Goal: Task Accomplishment & Management: Manage account settings

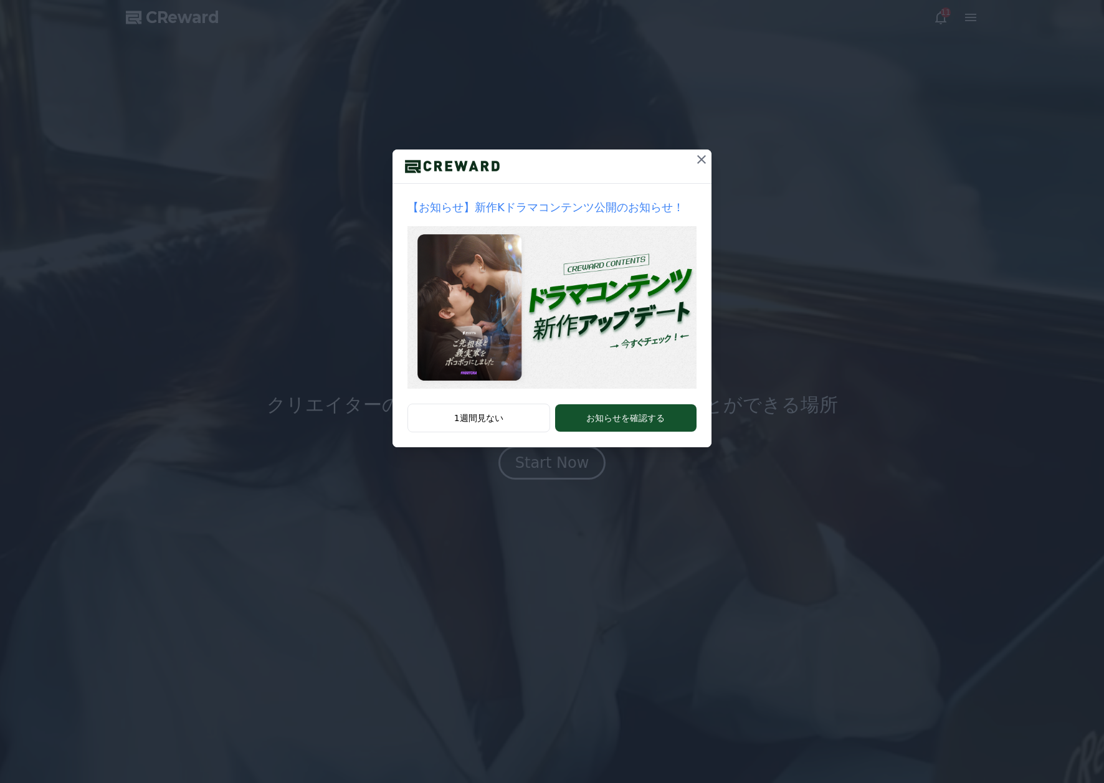
click at [698, 157] on icon at bounding box center [701, 159] width 15 height 15
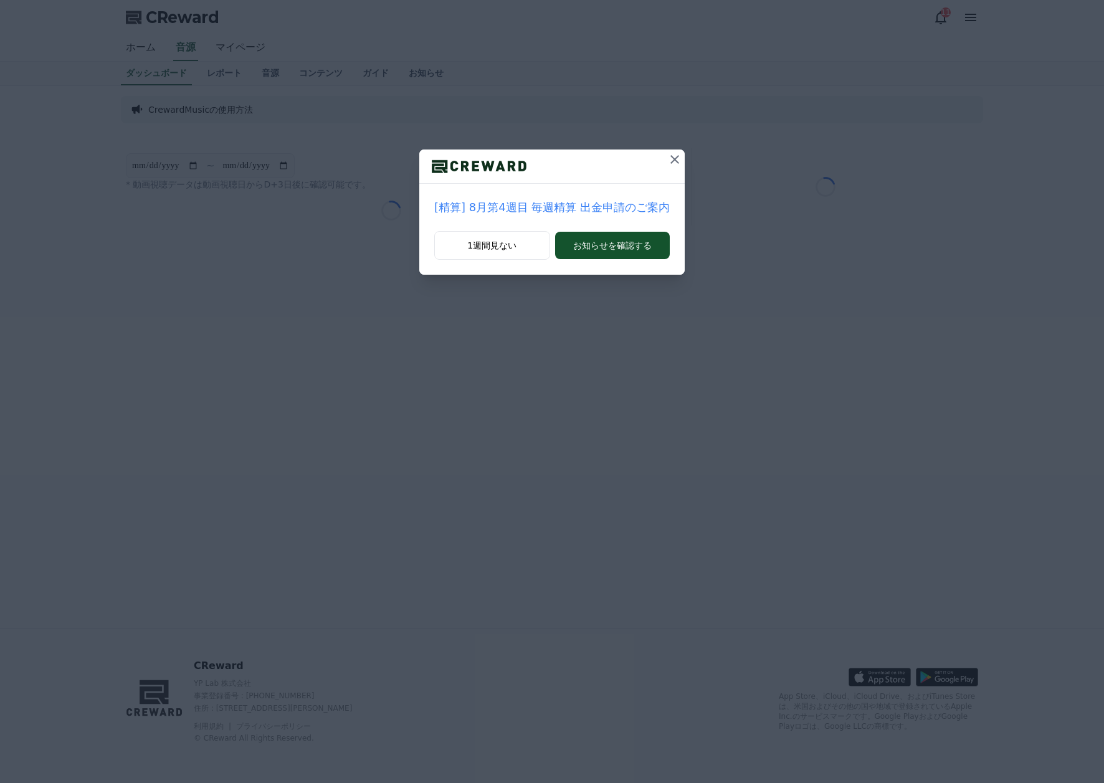
click at [969, 24] on div "[精算] 8月第4週目 毎週精算 出金申請のご案内 1週間見ない お知らせを確認する" at bounding box center [552, 147] width 1104 height 295
drag, startPoint x: 614, startPoint y: 252, endPoint x: 668, endPoint y: 170, distance: 98.5
click at [670, 176] on div "[精算] 8月第4週目 毎週精算 出金申請のご案内 1週間見ない お知らせを確認する" at bounding box center [551, 211] width 265 height 125
click at [667, 159] on icon at bounding box center [674, 159] width 15 height 15
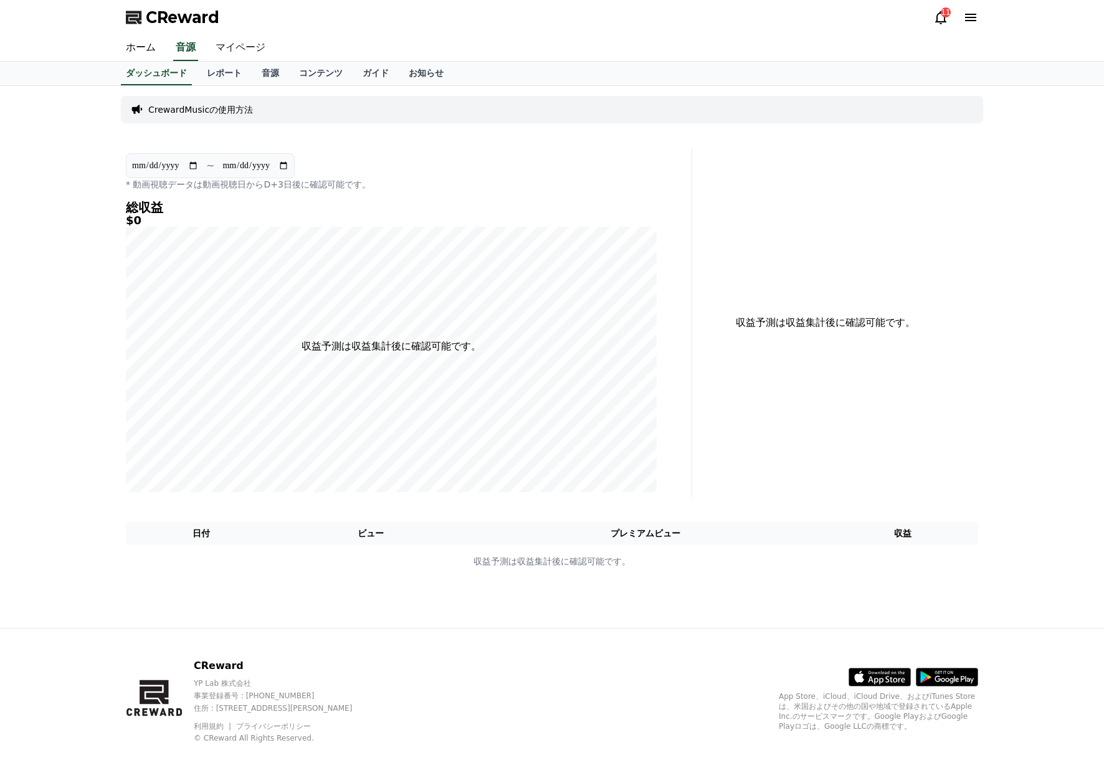
click at [221, 49] on link "マイページ" at bounding box center [241, 48] width 70 height 26
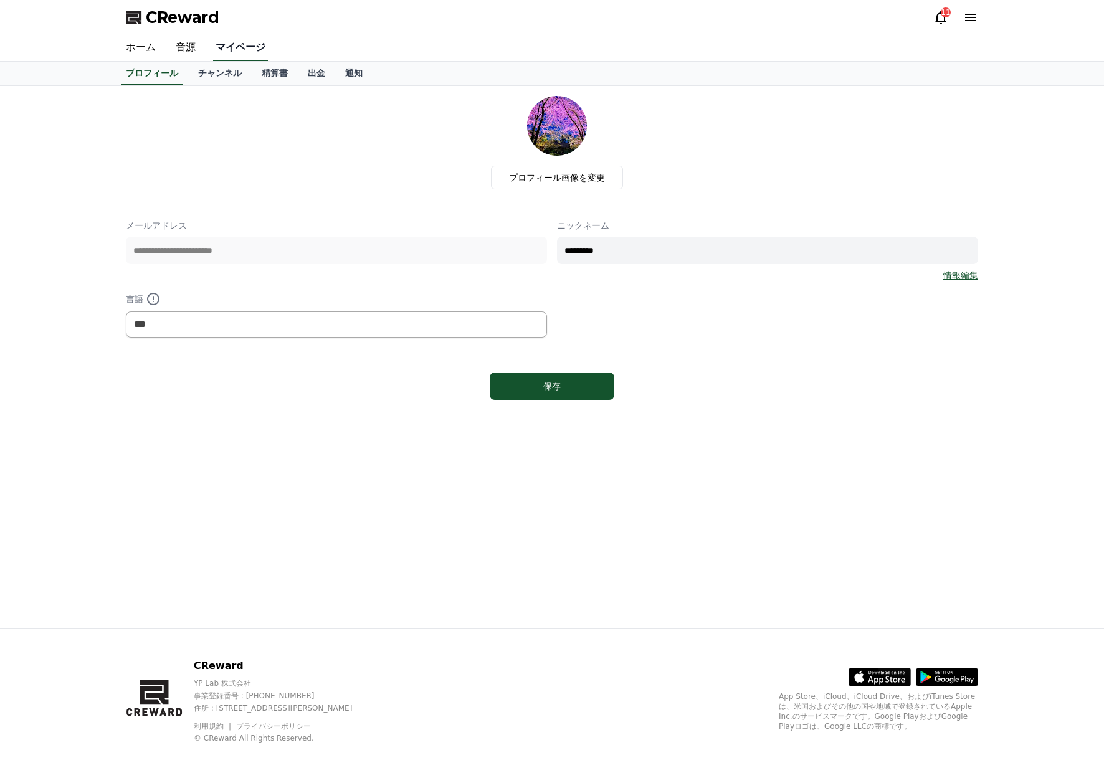
click at [222, 73] on link "チャンネル" at bounding box center [220, 74] width 64 height 24
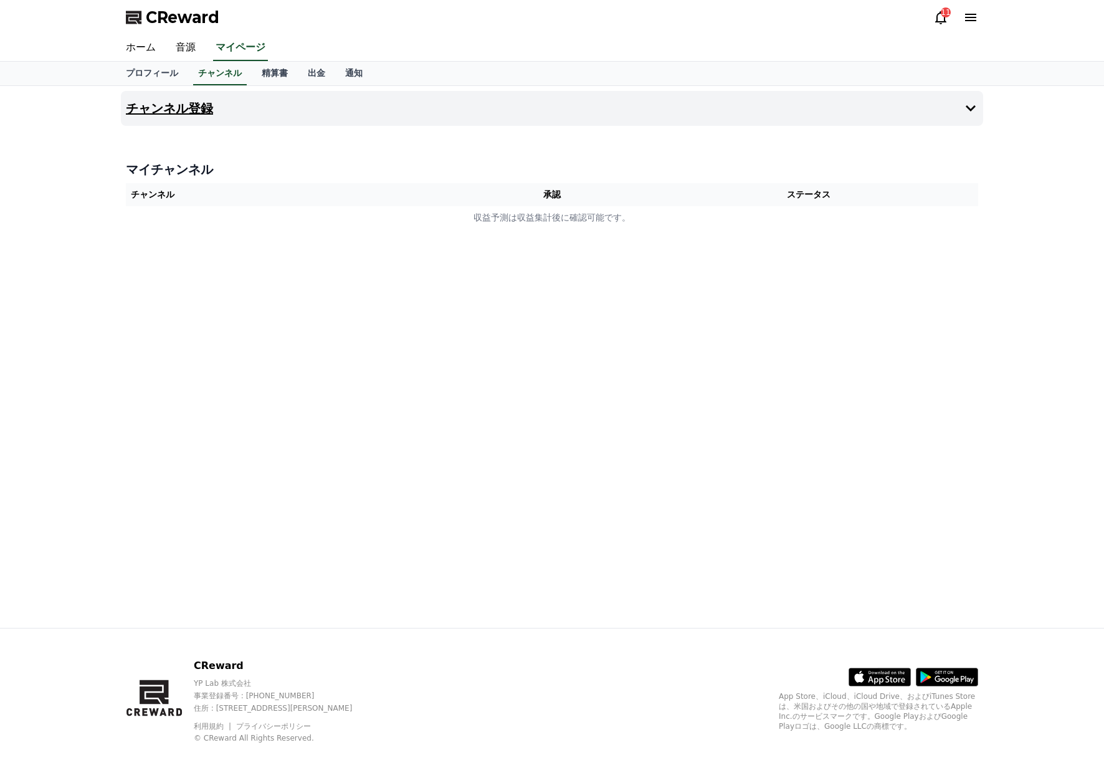
click at [168, 111] on h4 "チャンネル登録" at bounding box center [169, 109] width 87 height 14
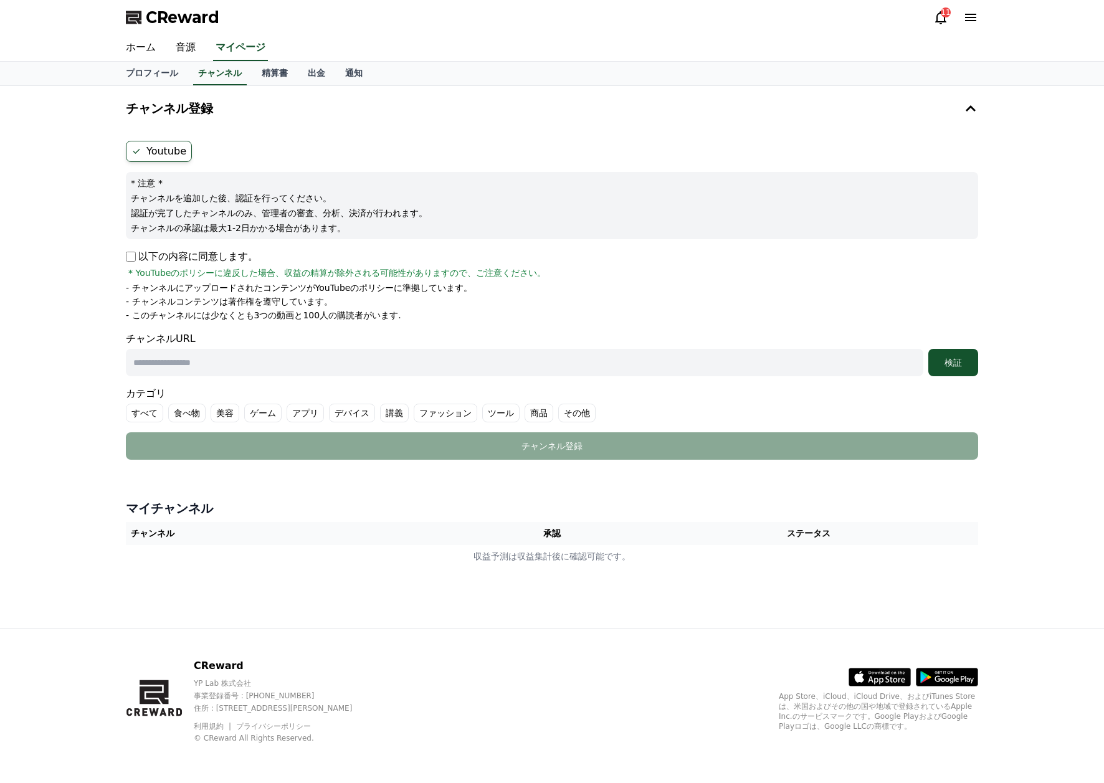
click at [250, 151] on ul "Youtube" at bounding box center [552, 151] width 852 height 21
